Goal: Information Seeking & Learning: Learn about a topic

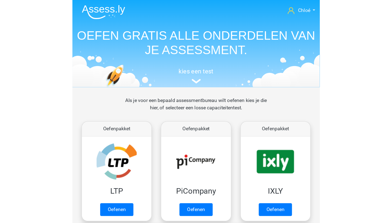
scroll to position [248, 0]
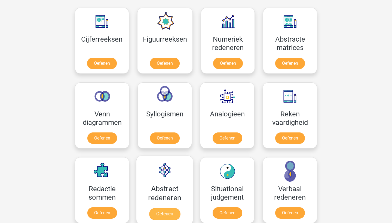
click at [160, 199] on link "Oefenen" at bounding box center [164, 214] width 31 height 12
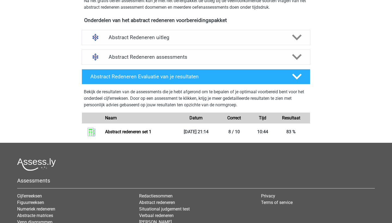
scroll to position [182, 0]
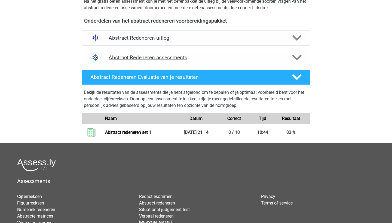
click at [190, 57] on h4 "Abstract Redeneren assessments" at bounding box center [196, 57] width 175 height 6
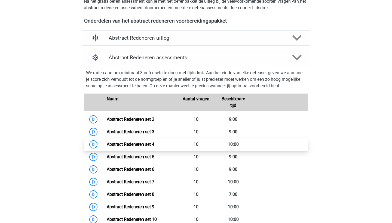
click at [142, 144] on link "Abstract Redeneren set 4" at bounding box center [131, 144] width 48 height 5
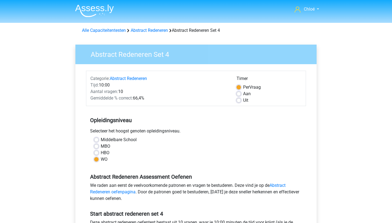
scroll to position [151, 0]
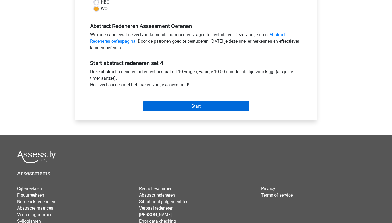
click at [211, 110] on input "Start" at bounding box center [196, 106] width 106 height 10
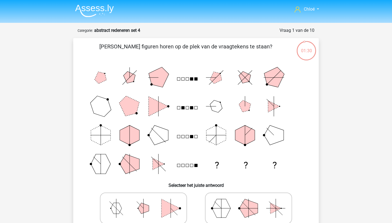
click at [97, 7] on img at bounding box center [94, 10] width 39 height 13
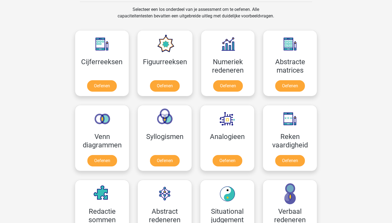
scroll to position [225, 0]
click at [235, 81] on link "Oefenen" at bounding box center [227, 87] width 31 height 12
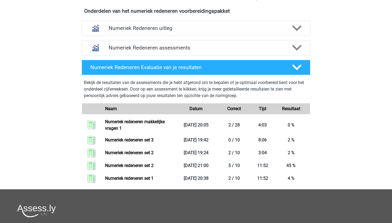
scroll to position [208, 0]
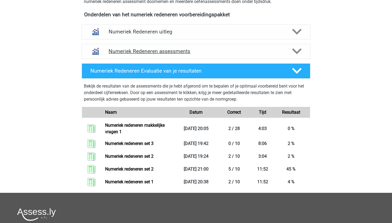
click at [195, 49] on h4 "Numeriek Redeneren assessments" at bounding box center [196, 51] width 175 height 6
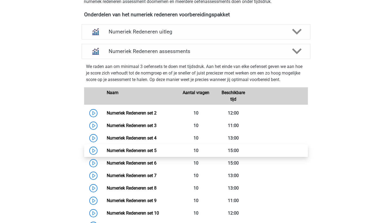
click at [143, 152] on link "Numeriek Redeneren set 5" at bounding box center [132, 150] width 50 height 5
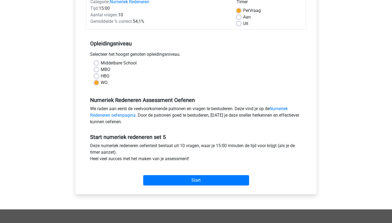
scroll to position [88, 0]
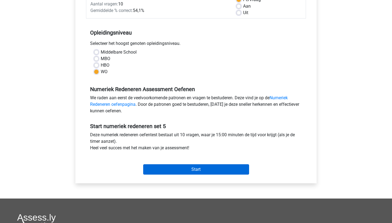
click at [177, 170] on input "Start" at bounding box center [196, 169] width 106 height 10
click at [169, 169] on input "Start" at bounding box center [196, 169] width 106 height 10
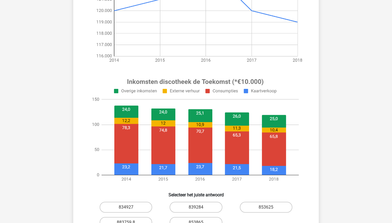
scroll to position [152, 0]
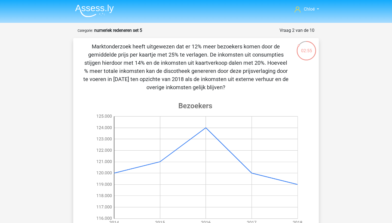
click at [291, 118] on image at bounding box center [195, 164] width 218 height 136
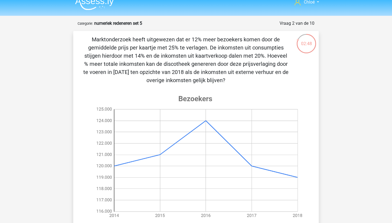
scroll to position [7, 0]
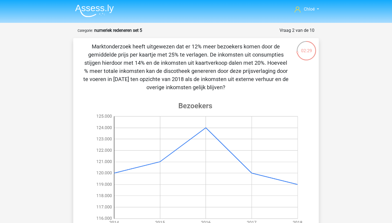
click at [87, 17] on img at bounding box center [94, 10] width 39 height 13
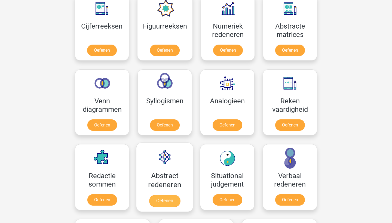
scroll to position [256, 0]
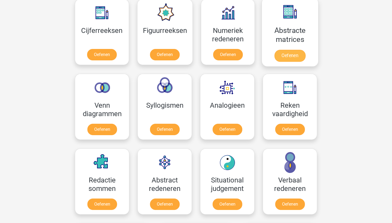
click at [287, 50] on link "Oefenen" at bounding box center [289, 56] width 31 height 12
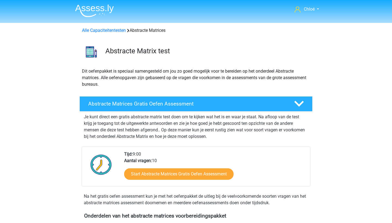
click at [93, 4] on li at bounding box center [92, 9] width 43 height 15
click at [93, 7] on img at bounding box center [94, 10] width 39 height 13
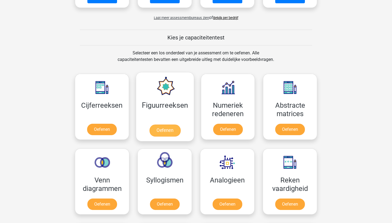
scroll to position [181, 0]
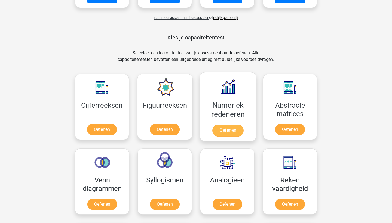
click at [216, 133] on link "Oefenen" at bounding box center [227, 131] width 31 height 12
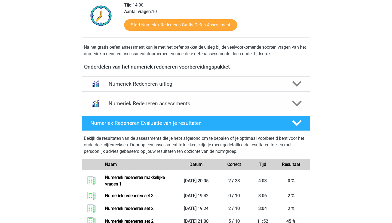
scroll to position [155, 0]
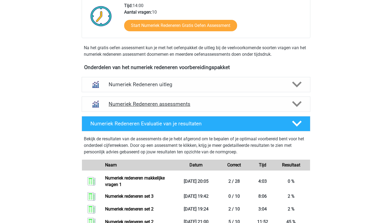
click at [195, 99] on div "Numeriek Redeneren assessments" at bounding box center [196, 104] width 229 height 15
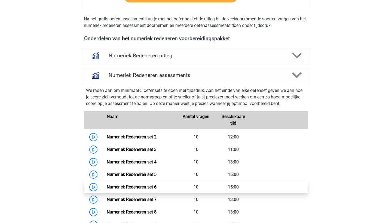
scroll to position [185, 0]
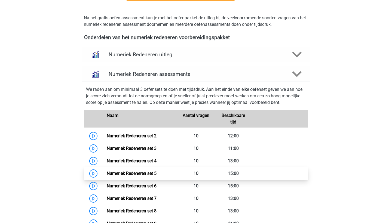
click at [156, 171] on link "Numeriek Redeneren set 5" at bounding box center [132, 173] width 50 height 5
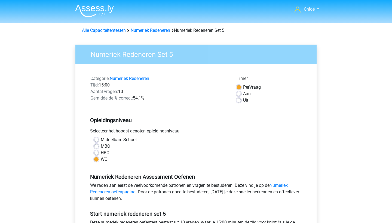
scroll to position [61, 0]
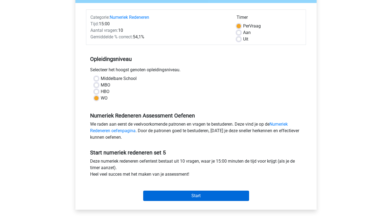
click at [168, 192] on input "Start" at bounding box center [196, 196] width 106 height 10
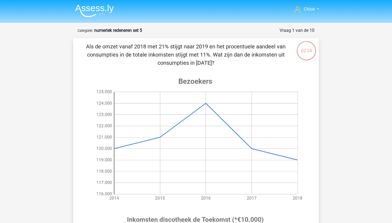
click at [206, 56] on p "Als de omzet vanaf 2018 met 21% stijgt naar 2019 en het procentuele aandeel van…" at bounding box center [186, 54] width 208 height 24
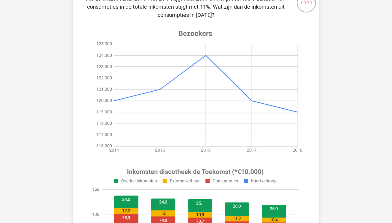
scroll to position [145, 0]
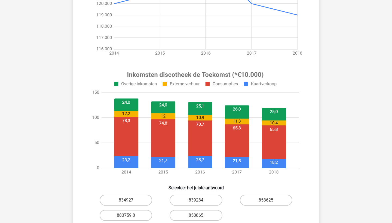
drag, startPoint x: 302, startPoint y: 152, endPoint x: 294, endPoint y: 148, distance: 9.0
click at [294, 148] on image at bounding box center [195, 123] width 218 height 114
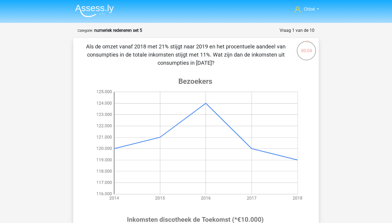
scroll to position [0, 0]
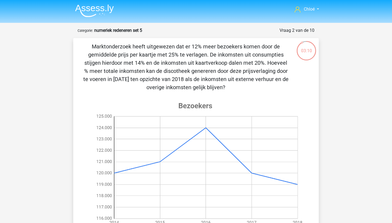
click at [88, 14] on img at bounding box center [94, 10] width 39 height 13
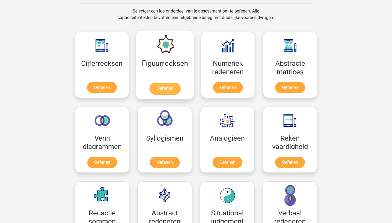
scroll to position [226, 0]
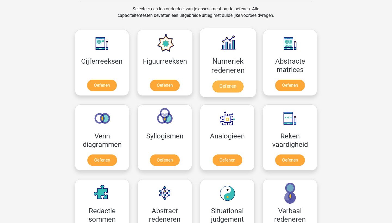
click at [237, 84] on link "Oefenen" at bounding box center [227, 87] width 31 height 12
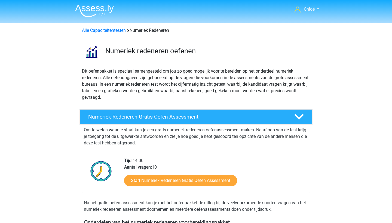
scroll to position [210, 0]
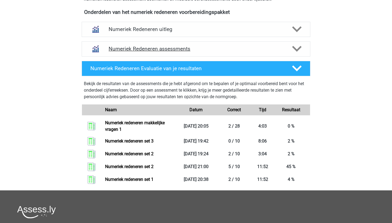
click at [295, 53] on icon at bounding box center [297, 49] width 10 height 10
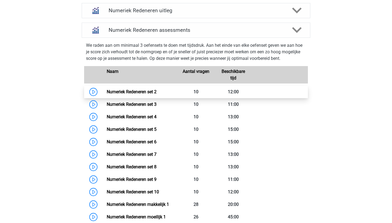
scroll to position [230, 0]
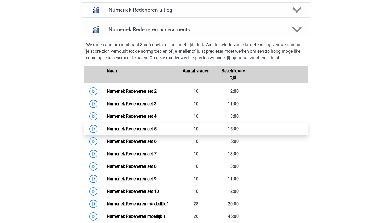
click at [151, 128] on link "Numeriek Redeneren set 5" at bounding box center [132, 128] width 50 height 5
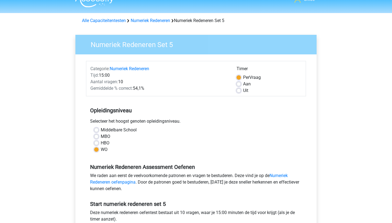
click at [243, 101] on div "Opleidingsniveau Selecteer het hoogst genoten opleidingsniveau. [GEOGRAPHIC_DAT…" at bounding box center [196, 128] width 220 height 59
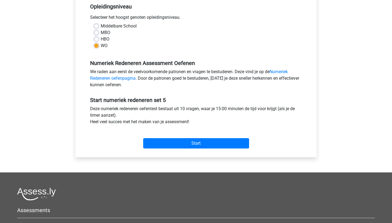
scroll to position [30, 0]
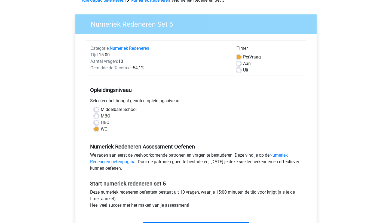
click at [243, 71] on label "Uit" at bounding box center [245, 70] width 5 height 7
click at [238, 71] on input "Uit" at bounding box center [238, 69] width 4 height 5
radio input "true"
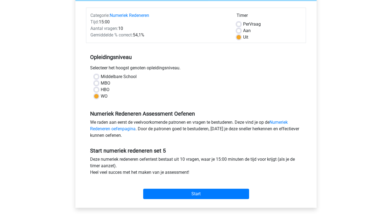
scroll to position [143, 0]
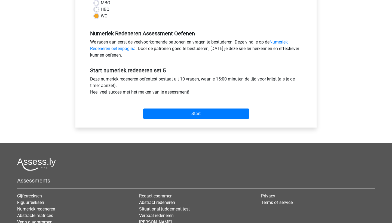
click at [213, 119] on div "Start" at bounding box center [196, 109] width 220 height 23
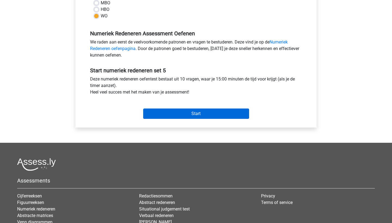
click at [211, 111] on input "Start" at bounding box center [196, 114] width 106 height 10
click at [164, 111] on input "Start" at bounding box center [196, 114] width 106 height 10
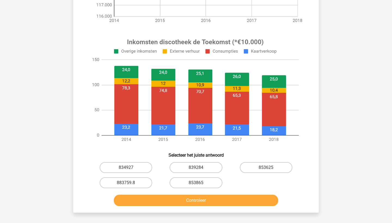
scroll to position [200, 0]
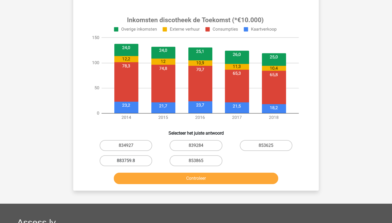
click at [140, 160] on label "883759.8" at bounding box center [126, 160] width 53 height 11
click at [130, 161] on input "883759.8" at bounding box center [128, 163] width 4 height 4
radio input "true"
click at [176, 177] on button "Controleer" at bounding box center [196, 178] width 165 height 11
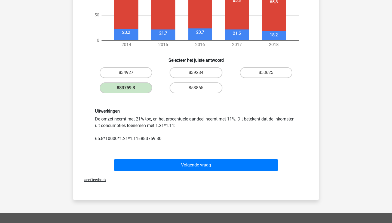
scroll to position [273, 0]
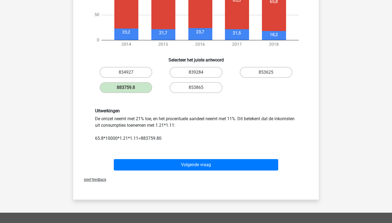
drag, startPoint x: 94, startPoint y: 128, endPoint x: 186, endPoint y: 132, distance: 91.5
click at [185, 131] on div "Uitwerkingen De omzet neemt met 21% toe, en het procentuele aandeel neemt met 1…" at bounding box center [196, 124] width 210 height 33
drag, startPoint x: 203, startPoint y: 126, endPoint x: 51, endPoint y: 129, distance: 152.1
click at [51, 129] on div "Chloé [PERSON_NAME][EMAIL_ADDRESS][DOMAIN_NAME] Nederlands English" at bounding box center [196, 41] width 392 height 629
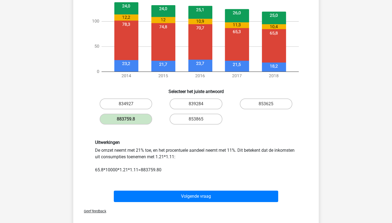
scroll to position [241, 0]
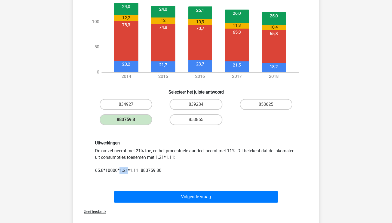
drag, startPoint x: 128, startPoint y: 170, endPoint x: 121, endPoint y: 168, distance: 7.5
click at [121, 168] on div "Uitwerkingen De omzet neemt met 21% toe, en het procentuele aandeel neemt met 1…" at bounding box center [196, 156] width 210 height 33
drag, startPoint x: 117, startPoint y: 173, endPoint x: 96, endPoint y: 171, distance: 21.6
click at [96, 171] on div "Uitwerkingen De omzet neemt met 21% toe, en het procentuele aandeel neemt met 1…" at bounding box center [196, 156] width 210 height 33
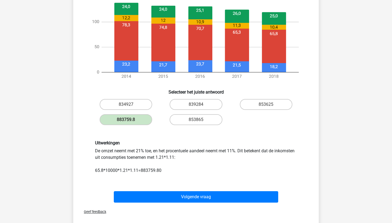
click at [127, 167] on div "Uitwerkingen De omzet neemt met 21% toe, en het procentuele aandeel neemt met 1…" at bounding box center [196, 156] width 210 height 33
drag, startPoint x: 127, startPoint y: 168, endPoint x: 121, endPoint y: 170, distance: 6.4
click at [121, 170] on div "Uitwerkingen De omzet neemt met 21% toe, en het procentuele aandeel neemt met 1…" at bounding box center [196, 156] width 210 height 33
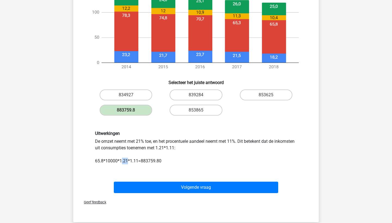
scroll to position [249, 0]
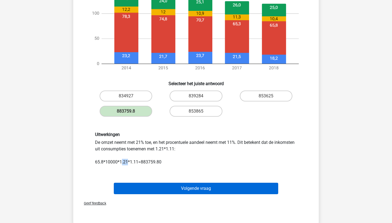
click at [229, 183] on button "Volgende vraag" at bounding box center [196, 188] width 165 height 11
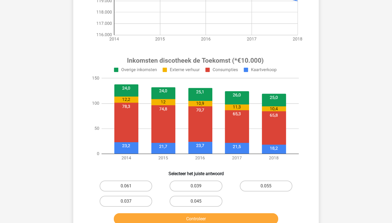
scroll to position [177, 0]
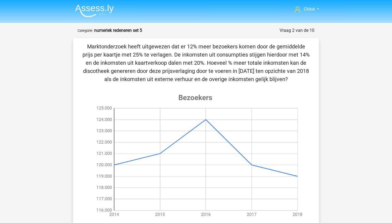
click at [99, 7] on img at bounding box center [94, 10] width 39 height 13
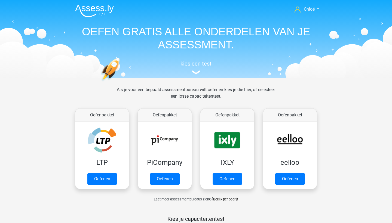
scroll to position [185, 0]
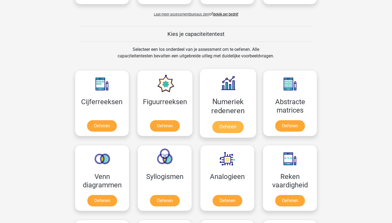
click at [231, 124] on link "Oefenen" at bounding box center [227, 127] width 31 height 12
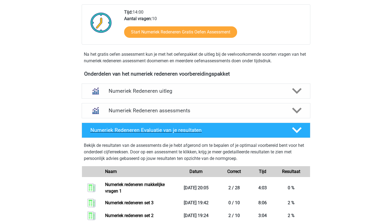
scroll to position [162, 0]
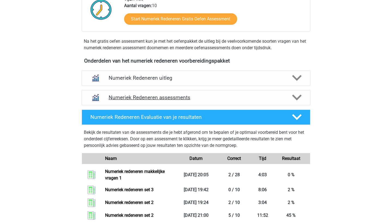
click at [217, 97] on h4 "Numeriek Redeneren assessments" at bounding box center [196, 97] width 175 height 6
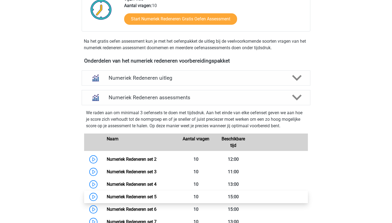
click at [114, 199] on link "Numeriek Redeneren set 5" at bounding box center [132, 196] width 50 height 5
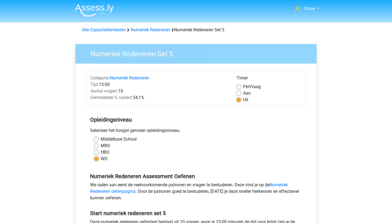
scroll to position [95, 0]
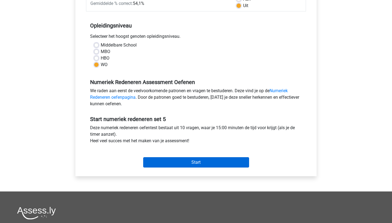
click at [190, 162] on input "Start" at bounding box center [196, 162] width 106 height 10
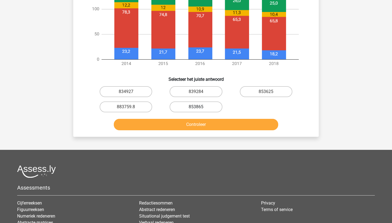
scroll to position [253, 0]
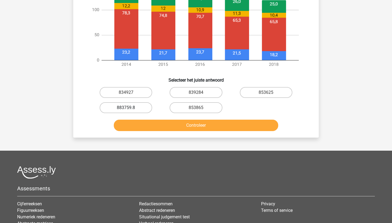
click at [137, 104] on label "883759.8" at bounding box center [126, 107] width 53 height 11
click at [130, 108] on input "883759.8" at bounding box center [128, 110] width 4 height 4
radio input "true"
click at [168, 128] on button "Controleer" at bounding box center [196, 125] width 165 height 11
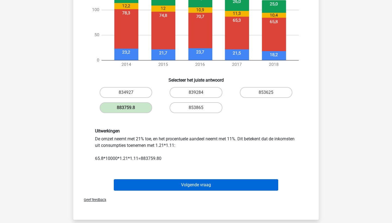
click at [159, 180] on button "Volgende vraag" at bounding box center [196, 184] width 165 height 11
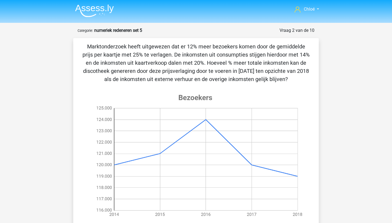
scroll to position [0, 0]
click at [161, 51] on p "Marktonderzoek heeft uitgewezen dat er 12% meer bezoekers komen door de gemidde…" at bounding box center [196, 62] width 228 height 41
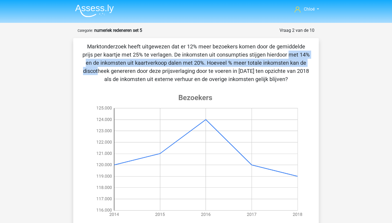
drag, startPoint x: 161, startPoint y: 54, endPoint x: 199, endPoint y: 59, distance: 38.2
click at [199, 59] on p "Marktonderzoek heeft uitgewezen dat er 12% meer bezoekers komen door de gemidde…" at bounding box center [196, 62] width 228 height 41
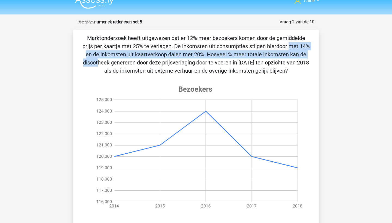
scroll to position [18, 0]
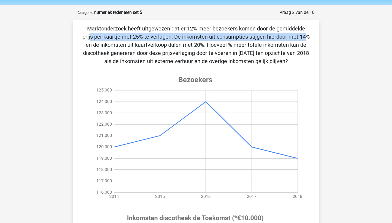
drag, startPoint x: 187, startPoint y: 32, endPoint x: 176, endPoint y: 36, distance: 11.5
click at [176, 36] on p "Marktonderzoek heeft uitgewezen dat er 12% meer bezoekers komen door de gemidde…" at bounding box center [196, 44] width 228 height 41
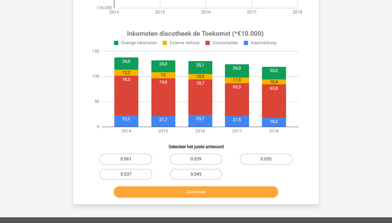
scroll to position [208, 0]
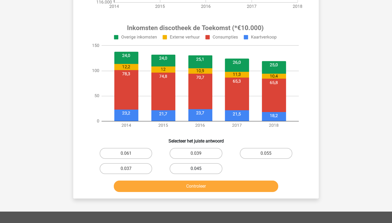
click at [197, 166] on label "0.045" at bounding box center [196, 168] width 53 height 11
click at [197, 169] on input "0.045" at bounding box center [198, 171] width 4 height 4
radio input "true"
click at [198, 185] on button "Controleer" at bounding box center [196, 186] width 165 height 11
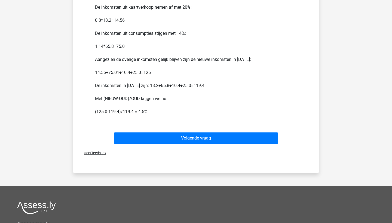
scroll to position [413, 0]
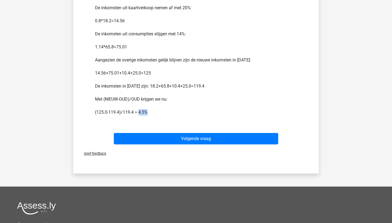
drag, startPoint x: 150, startPoint y: 112, endPoint x: 139, endPoint y: 110, distance: 11.5
click at [139, 110] on div "Uitwerkingen Let op dat je het aantal bezoekers niet nodig hebt om tot het antw…" at bounding box center [196, 49] width 210 height 131
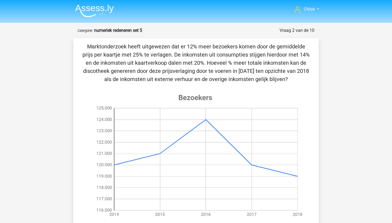
scroll to position [0, 0]
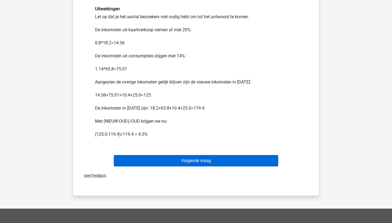
click at [208, 165] on button "Volgende vraag" at bounding box center [196, 160] width 165 height 11
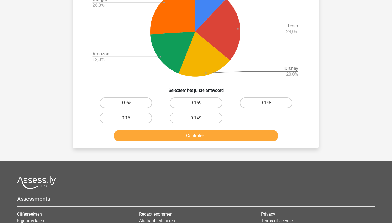
scroll to position [234, 0]
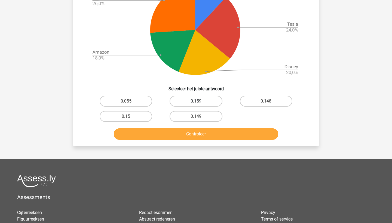
click at [208, 107] on label "0.159" at bounding box center [196, 101] width 53 height 11
click at [199, 105] on input "0.159" at bounding box center [198, 103] width 4 height 4
radio input "true"
click at [208, 140] on button "Controleer" at bounding box center [196, 133] width 165 height 11
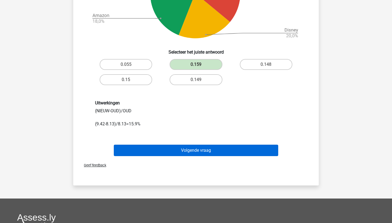
click at [205, 156] on button "Volgende vraag" at bounding box center [196, 150] width 165 height 11
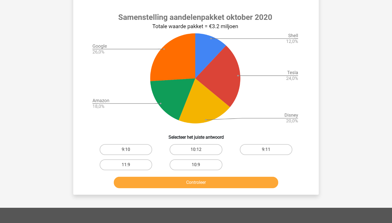
scroll to position [195, 0]
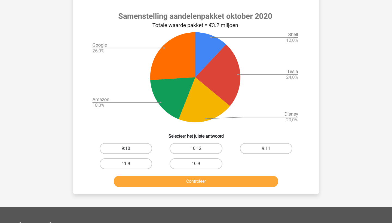
click at [135, 149] on label "9:10" at bounding box center [126, 148] width 53 height 11
click at [130, 149] on input "9:10" at bounding box center [128, 151] width 4 height 4
radio input "true"
click at [232, 181] on button "Controleer" at bounding box center [196, 181] width 165 height 11
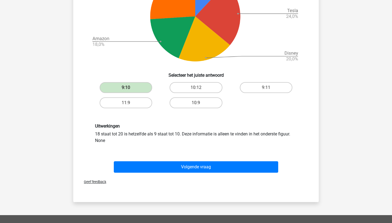
scroll to position [268, 0]
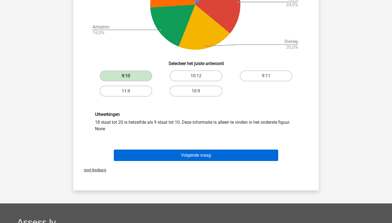
click at [214, 158] on button "Volgende vraag" at bounding box center [196, 155] width 165 height 11
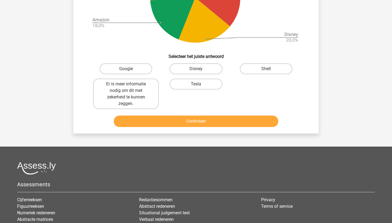
scroll to position [298, 0]
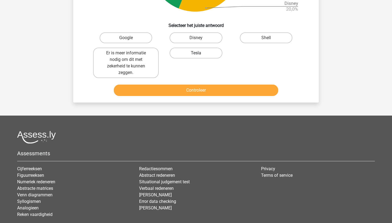
click at [199, 59] on label "Tesla" at bounding box center [196, 53] width 53 height 11
click at [199, 57] on input "Tesla" at bounding box center [198, 55] width 4 height 4
radio input "true"
click at [203, 96] on button "Controleer" at bounding box center [196, 90] width 165 height 11
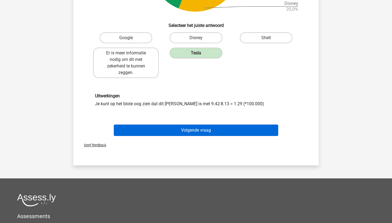
click at [199, 136] on button "Volgende vraag" at bounding box center [196, 130] width 165 height 11
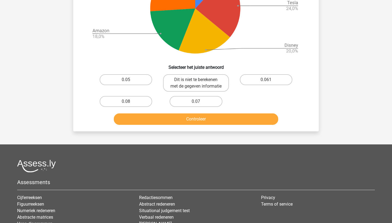
scroll to position [290, 0]
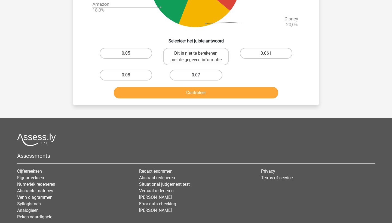
click at [205, 81] on label "0.07" at bounding box center [196, 75] width 53 height 11
click at [199, 79] on input "0.07" at bounding box center [198, 77] width 4 height 4
radio input "true"
click at [206, 99] on button "Controleer" at bounding box center [196, 92] width 165 height 11
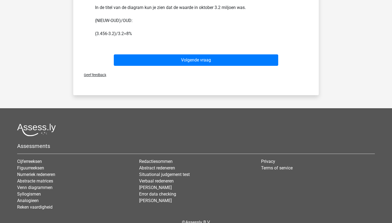
scroll to position [416, 0]
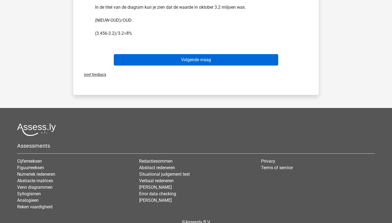
click at [214, 66] on button "Volgende vraag" at bounding box center [196, 59] width 165 height 11
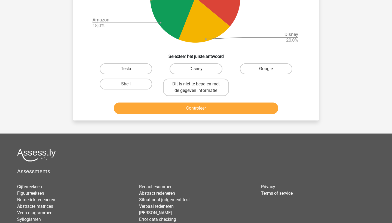
scroll to position [267, 0]
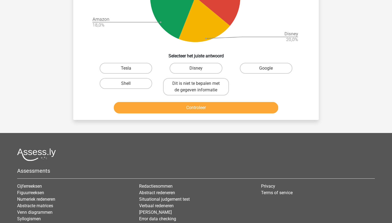
click at [266, 71] on input "Google" at bounding box center [268, 70] width 4 height 4
radio input "true"
click at [241, 106] on button "Controleer" at bounding box center [196, 107] width 165 height 11
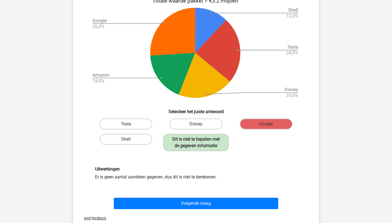
scroll to position [212, 0]
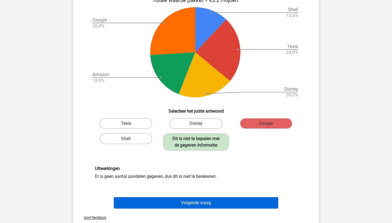
click at [202, 198] on button "Volgende vraag" at bounding box center [196, 202] width 165 height 11
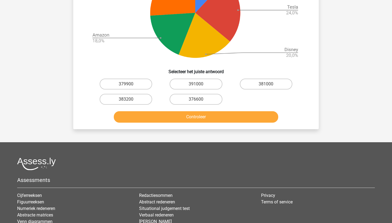
scroll to position [250, 0]
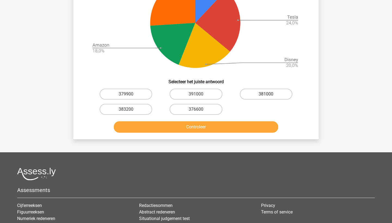
click at [262, 100] on label "381000" at bounding box center [266, 94] width 53 height 11
click at [266, 98] on input "381000" at bounding box center [268, 96] width 4 height 4
radio input "true"
click at [257, 133] on button "Controleer" at bounding box center [196, 126] width 165 height 11
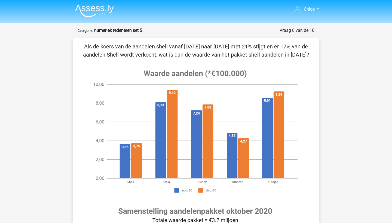
scroll to position [0, 0]
drag, startPoint x: 100, startPoint y: 55, endPoint x: 104, endPoint y: 55, distance: 4.1
click at [104, 55] on p "Als de koers van de aandelen shell vanaf [DATE] naar [DATE] met 21% stijgt en e…" at bounding box center [196, 50] width 228 height 16
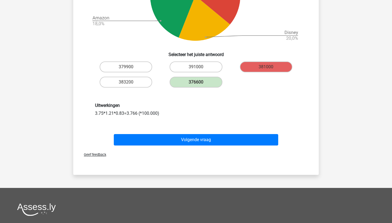
scroll to position [288, 0]
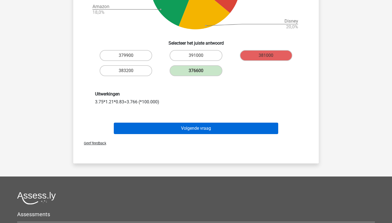
click at [180, 134] on button "Volgende vraag" at bounding box center [196, 128] width 165 height 11
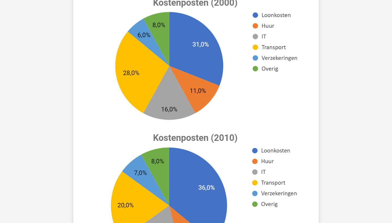
scroll to position [27, 0]
